Goal: Learn about a topic: Understand process/instructions

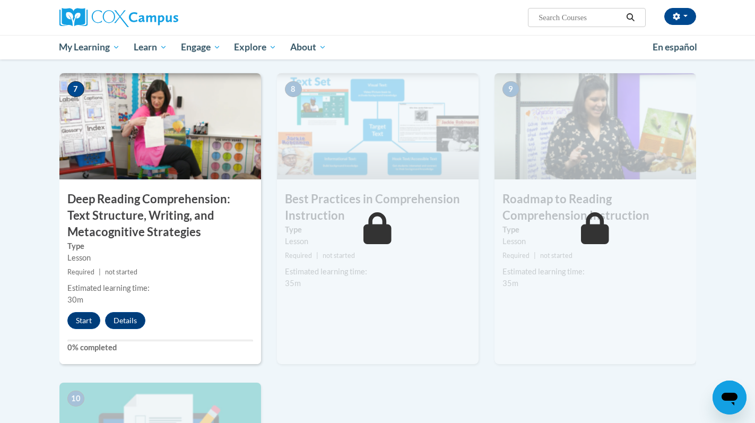
scroll to position [793, 0]
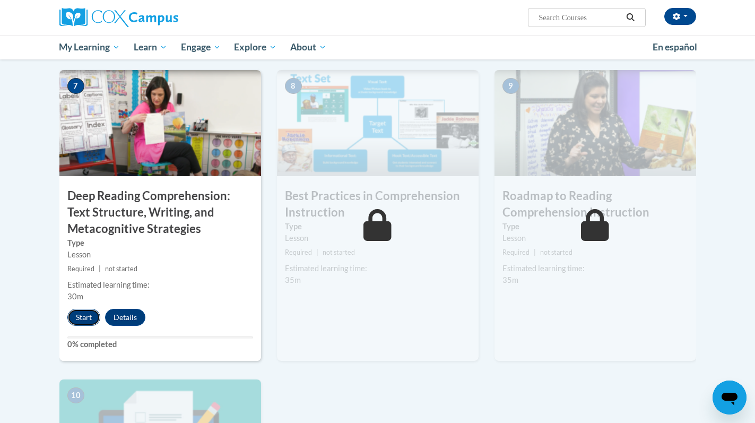
click at [87, 314] on button "Start" at bounding box center [83, 317] width 33 height 17
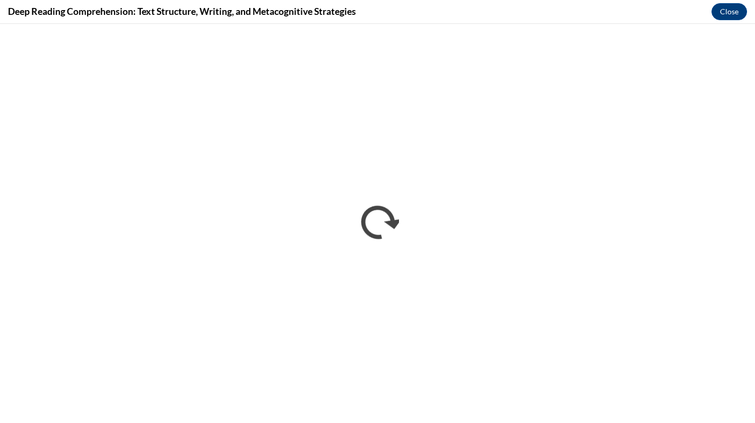
scroll to position [0, 0]
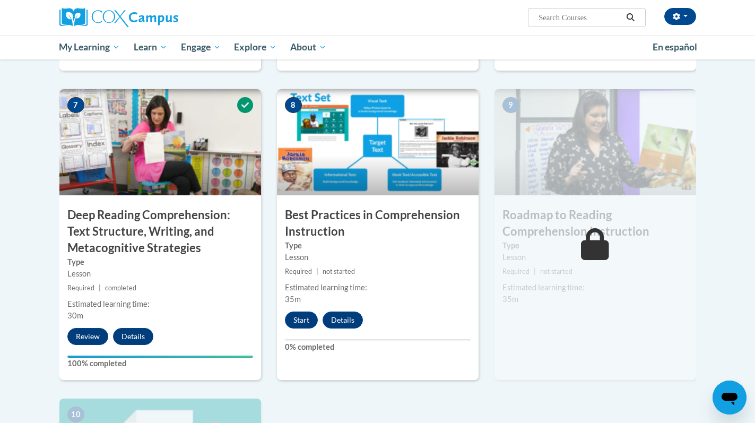
scroll to position [772, 0]
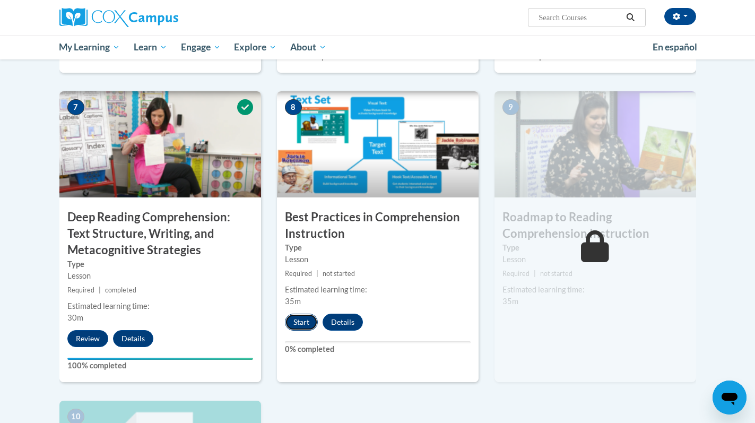
click at [298, 321] on button "Start" at bounding box center [301, 322] width 33 height 17
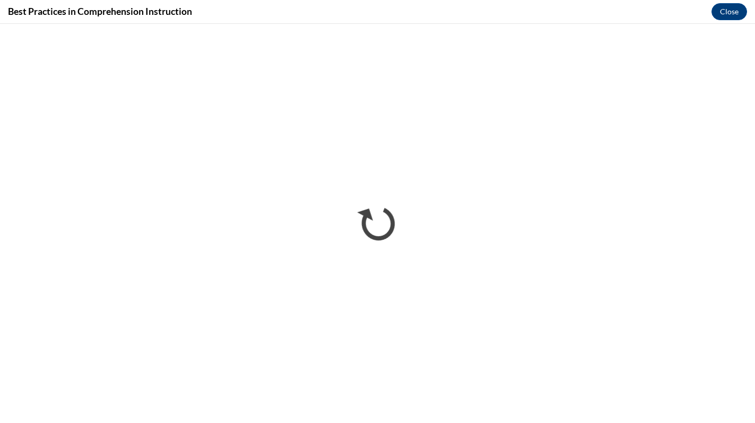
scroll to position [0, 0]
